Goal: Task Accomplishment & Management: Manage account settings

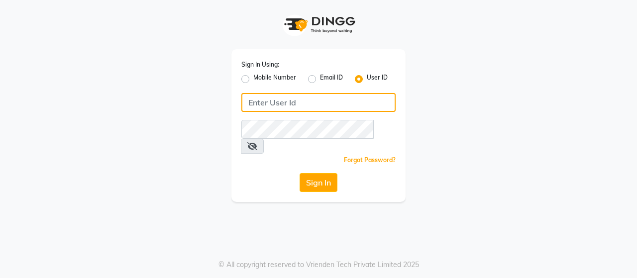
click at [274, 107] on input "Username" at bounding box center [318, 102] width 154 height 19
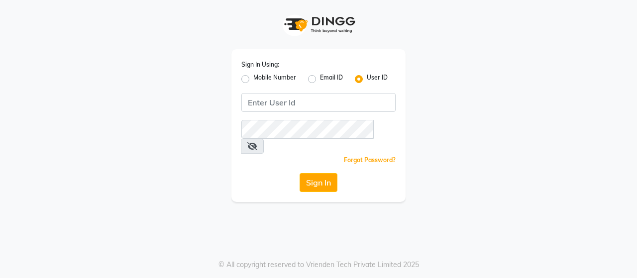
click at [234, 97] on div "Sign In Using: Mobile Number Email ID User ID Remember me Forgot Password? Sign…" at bounding box center [318, 125] width 174 height 153
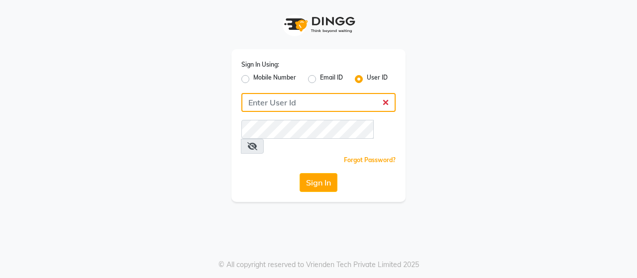
click at [386, 102] on input "Username" at bounding box center [318, 102] width 154 height 19
click at [386, 104] on input "Username" at bounding box center [318, 102] width 154 height 19
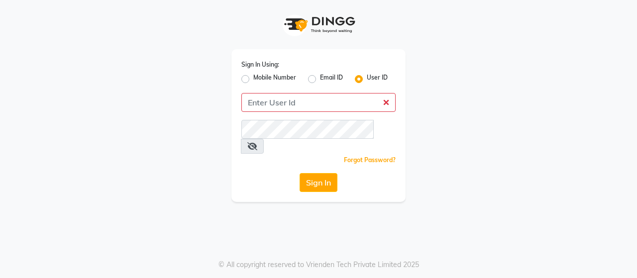
click at [251, 34] on div at bounding box center [318, 24] width 174 height 49
click at [276, 114] on div "Sign In Using: Mobile Number Email ID User ID Remember me Forgot Password? Sign…" at bounding box center [318, 125] width 174 height 153
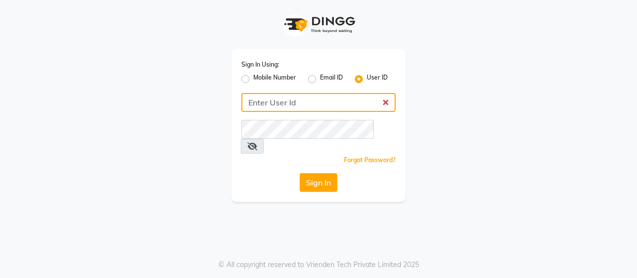
click at [281, 111] on input "Username" at bounding box center [318, 102] width 154 height 19
click at [385, 106] on input "Username" at bounding box center [318, 102] width 154 height 19
click at [385, 103] on input "Username" at bounding box center [318, 102] width 154 height 19
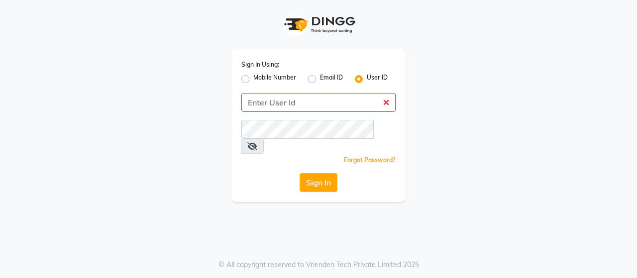
click at [422, 92] on div "Sign In Using: Mobile Number Email ID User ID Remember me Forgot Password? Sign…" at bounding box center [318, 101] width 567 height 202
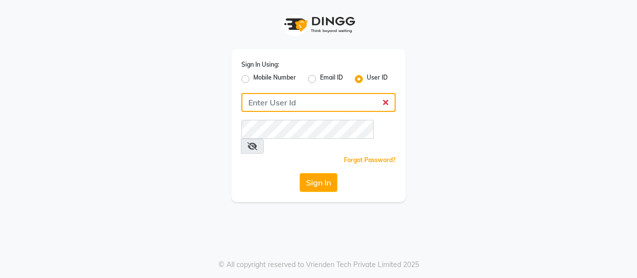
click at [269, 105] on input "Username" at bounding box center [318, 102] width 154 height 19
paste input "Toni&guy123"
type input "Toni&guy123"
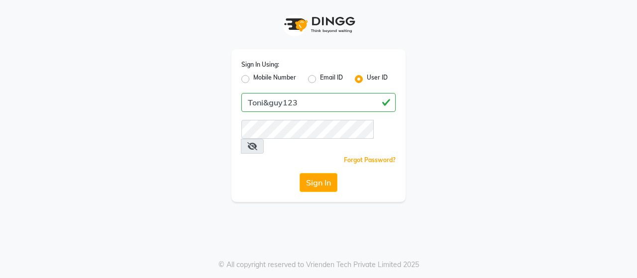
click at [273, 155] on div "Forgot Password?" at bounding box center [318, 160] width 154 height 10
click at [318, 173] on button "Sign In" at bounding box center [319, 182] width 38 height 19
